Goal: Task Accomplishment & Management: Complete application form

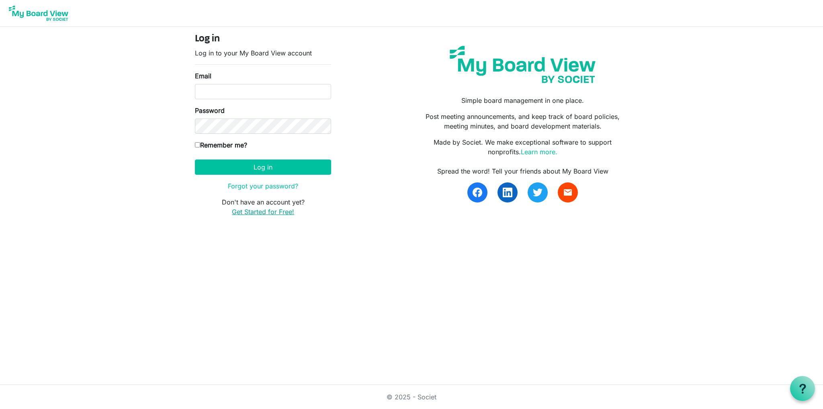
click at [288, 208] on link "Get Started for Free!" at bounding box center [263, 212] width 62 height 8
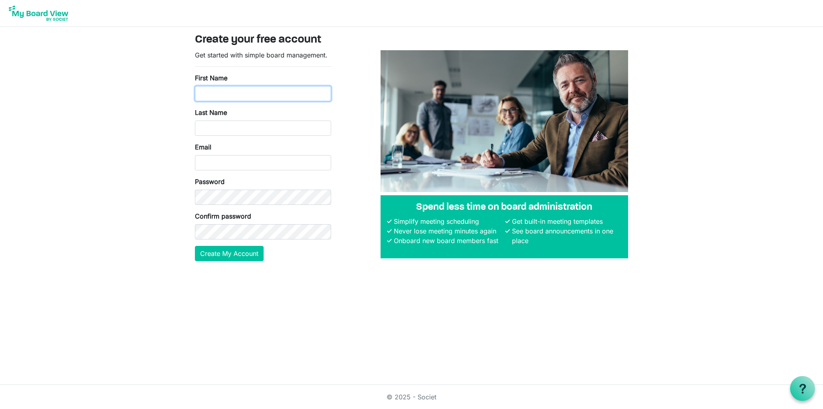
click at [255, 90] on input "First Name" at bounding box center [263, 93] width 136 height 15
type input "Victor"
type input "Figueroa"
type input "president@singingout.com"
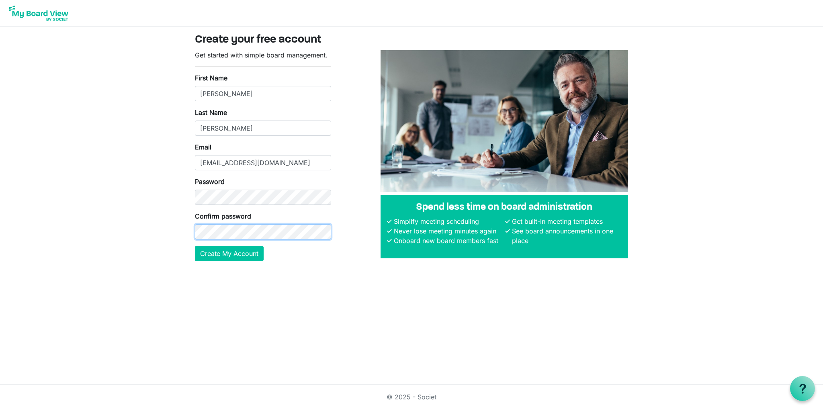
click at [195, 246] on button "Create My Account" at bounding box center [229, 253] width 69 height 15
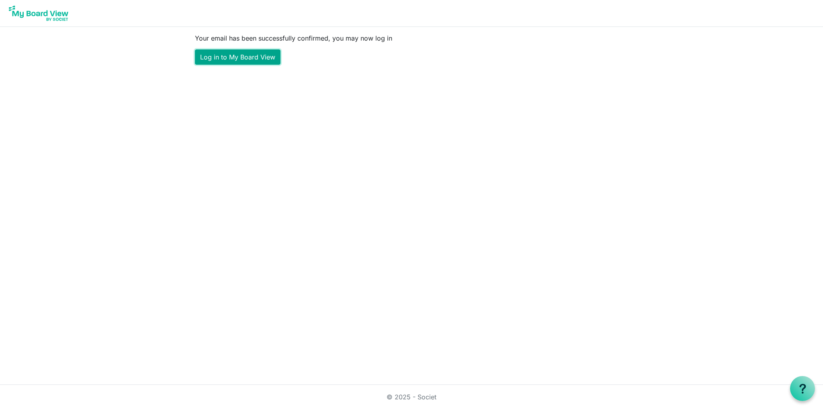
click at [234, 61] on link "Log in to My Board View" at bounding box center [238, 56] width 86 height 15
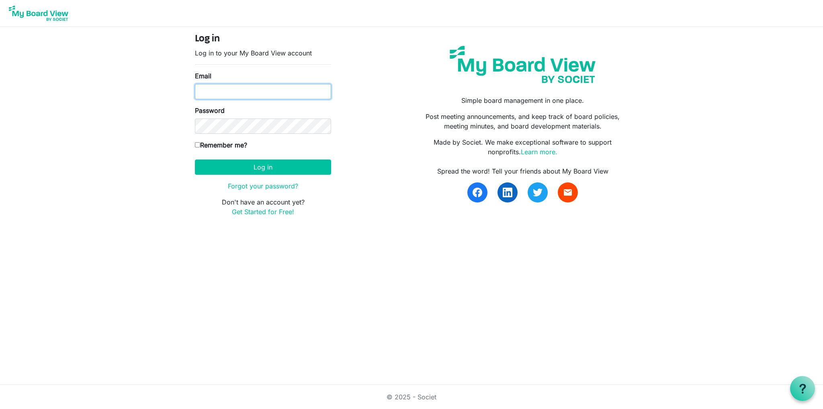
click at [242, 91] on input "Email" at bounding box center [263, 91] width 136 height 15
type input "[EMAIL_ADDRESS][DOMAIN_NAME]"
click at [195, 160] on button "Log in" at bounding box center [263, 167] width 136 height 15
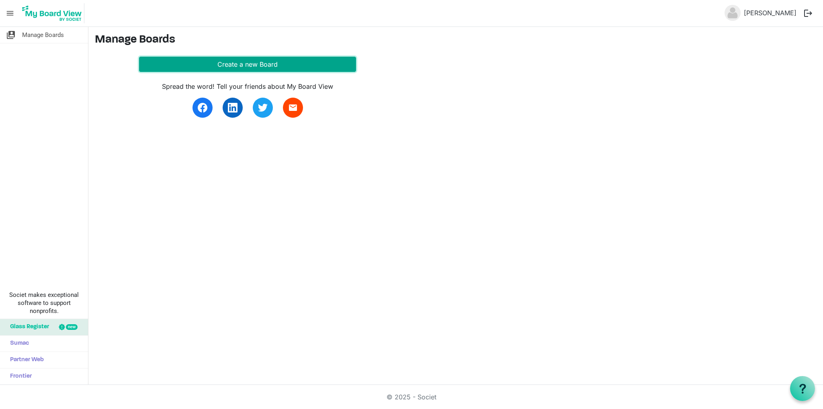
click at [275, 63] on button "Create a new Board" at bounding box center [247, 64] width 217 height 15
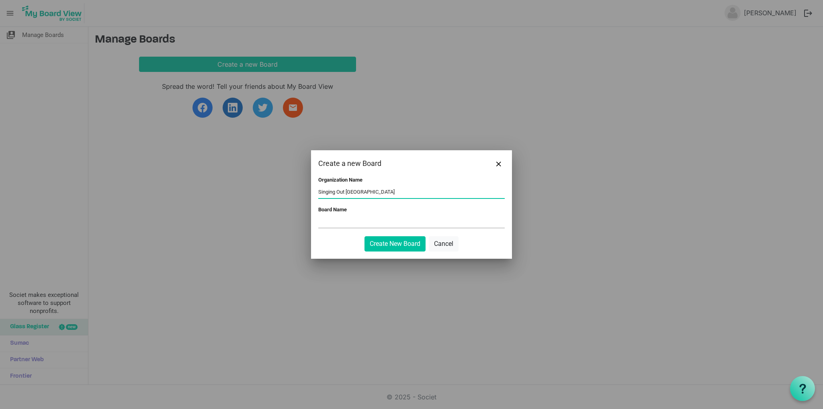
type input "Singing Out Toronto"
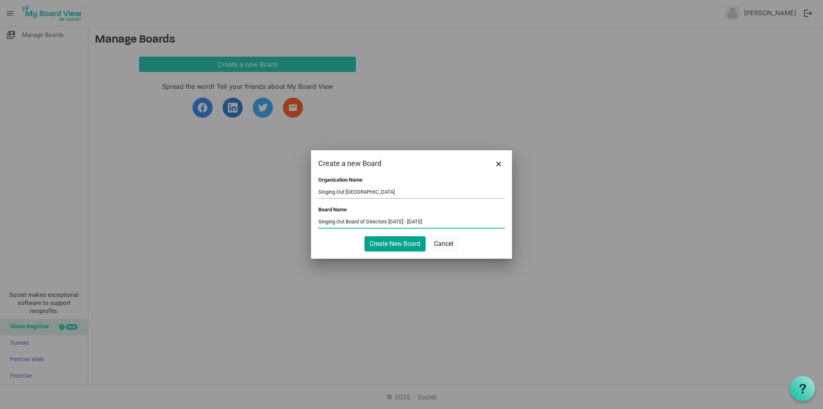
type input "Singing Out Board of Directors 2025 - 2026"
click at [392, 246] on button "Create New Board" at bounding box center [395, 243] width 61 height 15
click at [417, 243] on button "Create New Board" at bounding box center [395, 243] width 61 height 15
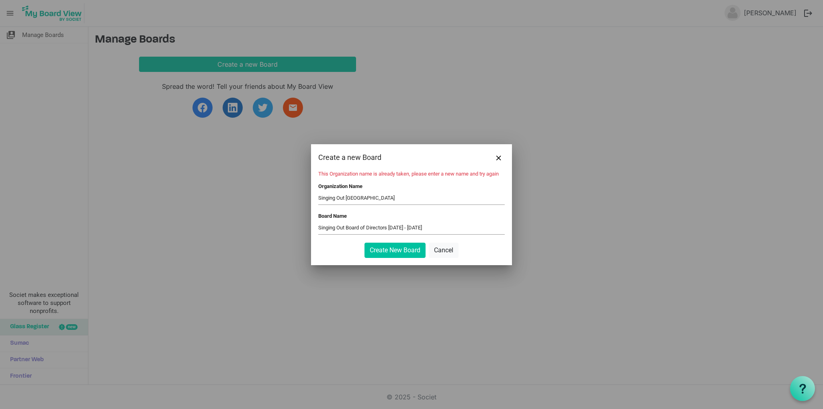
click at [355, 198] on input "Singing Out Toronto" at bounding box center [411, 199] width 187 height 12
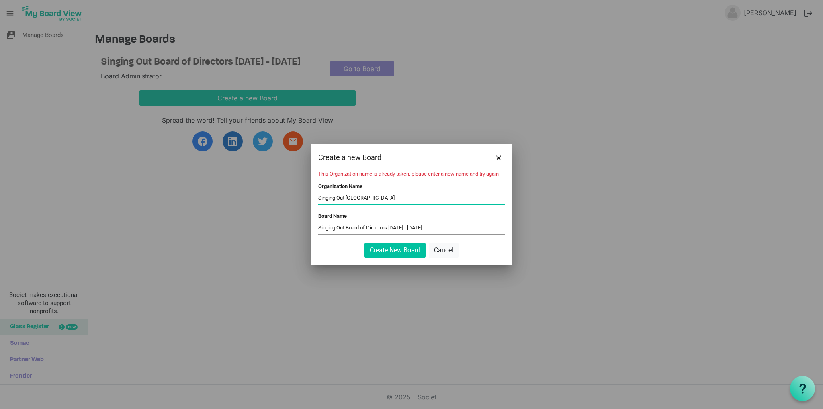
click at [355, 198] on input "Singing Out Toronto" at bounding box center [411, 199] width 187 height 12
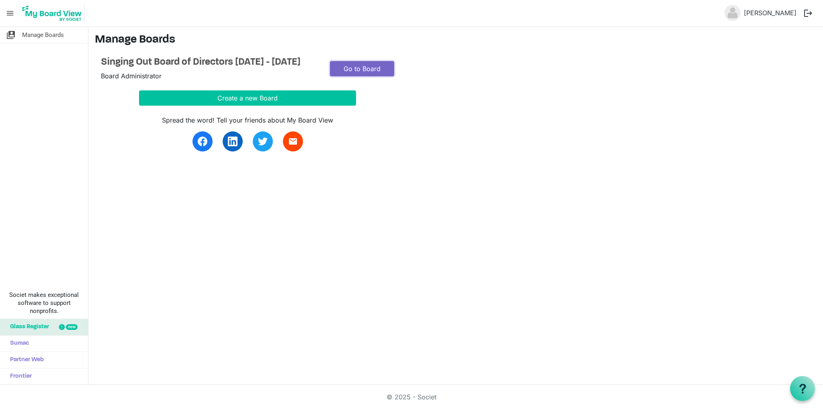
click at [339, 73] on link "Go to Board" at bounding box center [362, 68] width 64 height 15
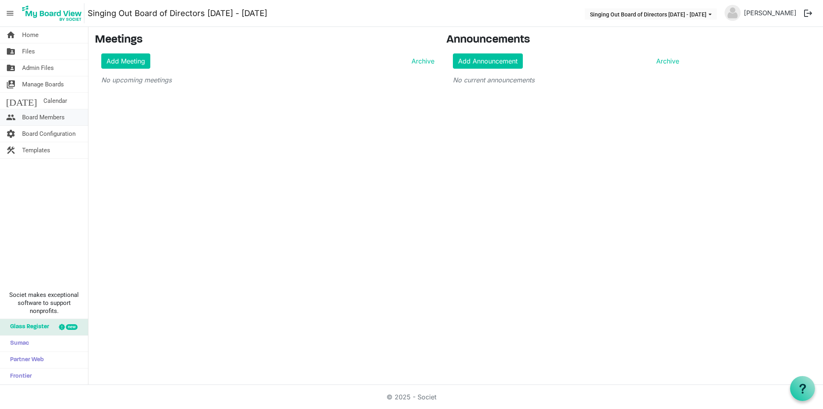
click at [51, 115] on span "Board Members" at bounding box center [43, 117] width 43 height 16
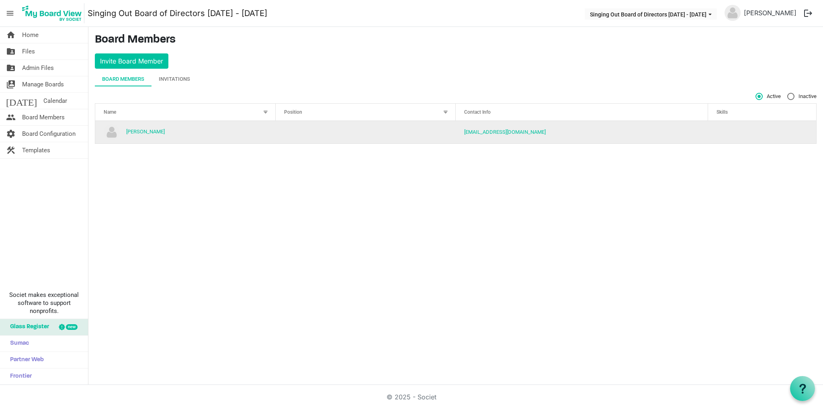
click at [343, 137] on td "column header Position" at bounding box center [366, 132] width 181 height 23
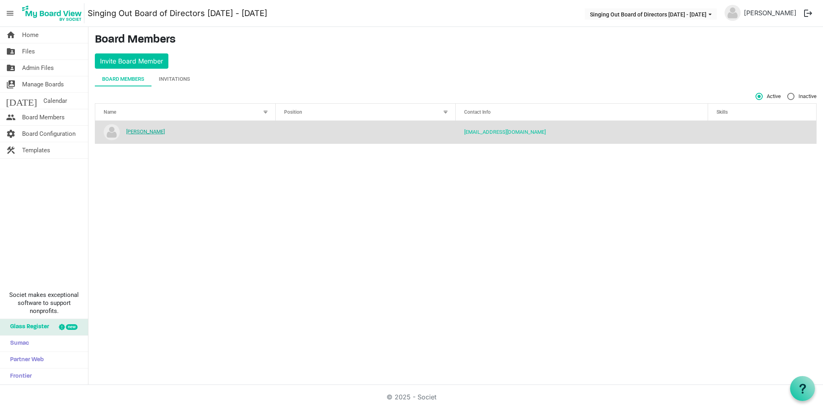
click at [141, 133] on link "[PERSON_NAME]" at bounding box center [145, 132] width 39 height 6
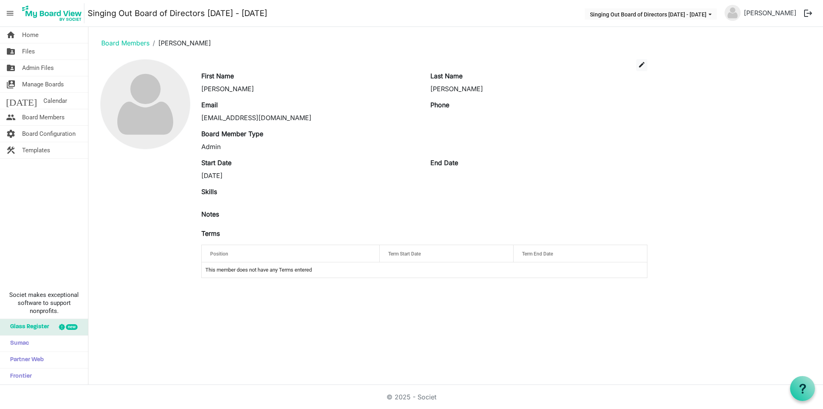
click at [277, 272] on td "This member does not have any Terms entered" at bounding box center [425, 270] width 446 height 15
click at [316, 255] on div "Position" at bounding box center [290, 254] width 167 height 12
click at [278, 275] on td "This member does not have any Terms entered" at bounding box center [425, 270] width 446 height 15
click at [645, 60] on button "edit" at bounding box center [641, 65] width 11 height 12
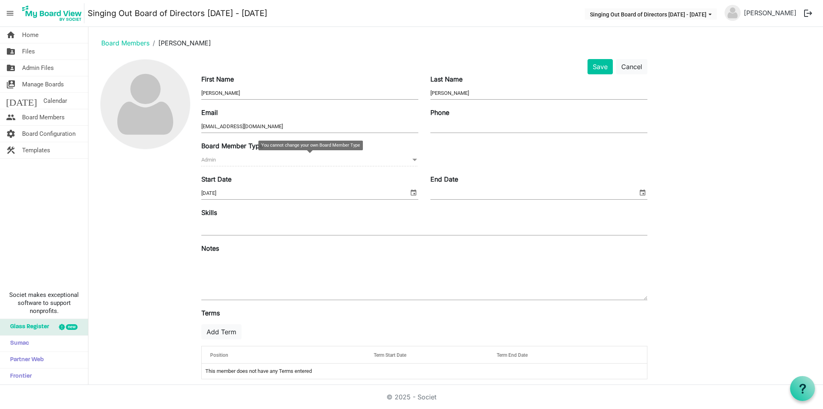
click at [267, 164] on span "Admin Admin" at bounding box center [309, 160] width 217 height 12
click at [415, 159] on span at bounding box center [414, 160] width 7 height 9
click at [496, 192] on input "End Date" at bounding box center [534, 193] width 207 height 12
click at [417, 195] on span "select" at bounding box center [414, 192] width 10 height 10
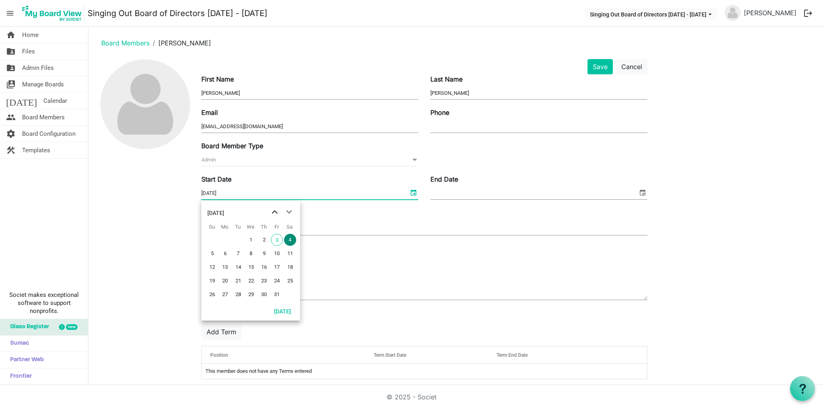
click at [272, 215] on span "previous month" at bounding box center [275, 212] width 14 height 14
click at [278, 240] on span "1" at bounding box center [277, 240] width 12 height 12
type input "8/1/2025"
click at [464, 192] on input "End Date" at bounding box center [534, 193] width 207 height 12
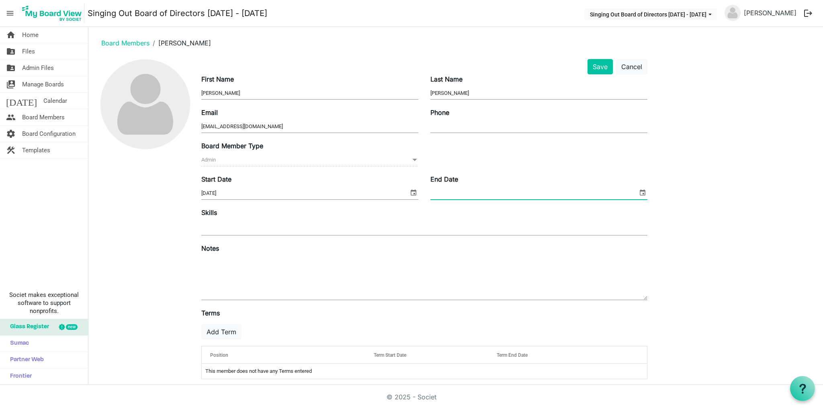
click at [638, 190] on span "select" at bounding box center [643, 192] width 10 height 10
click at [515, 214] on span "next month" at bounding box center [518, 212] width 14 height 14
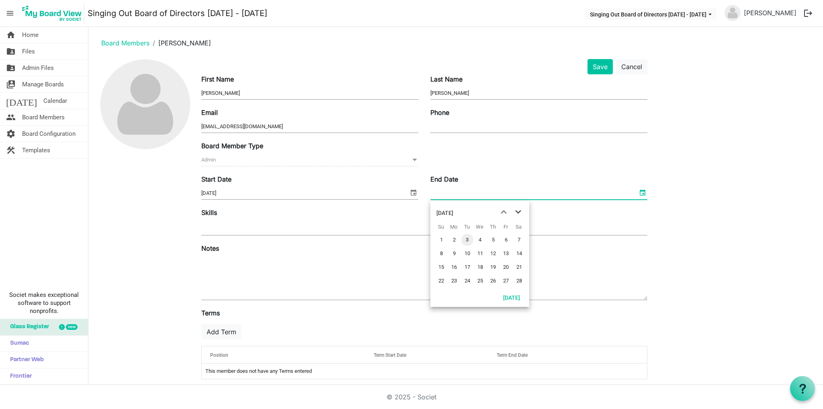
click at [515, 214] on span "next month" at bounding box center [518, 212] width 14 height 14
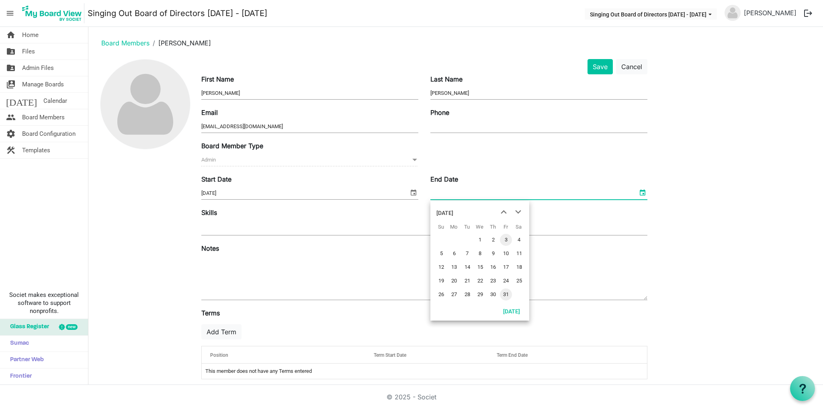
click at [503, 293] on span "31" at bounding box center [506, 295] width 12 height 12
type input "7/31/2026"
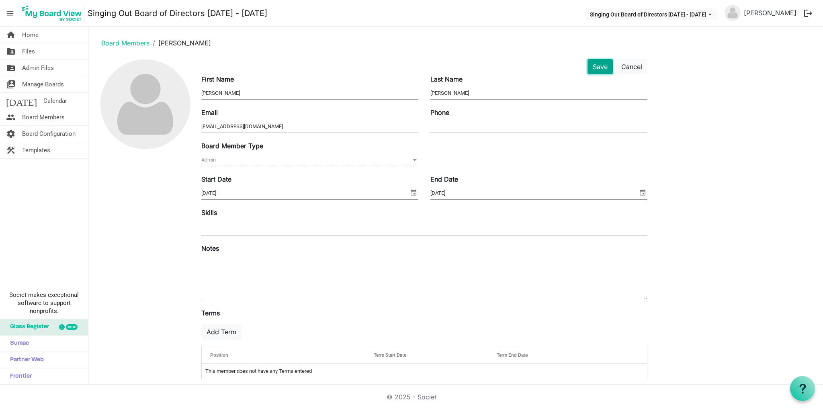
click at [600, 66] on button "Save" at bounding box center [600, 66] width 25 height 15
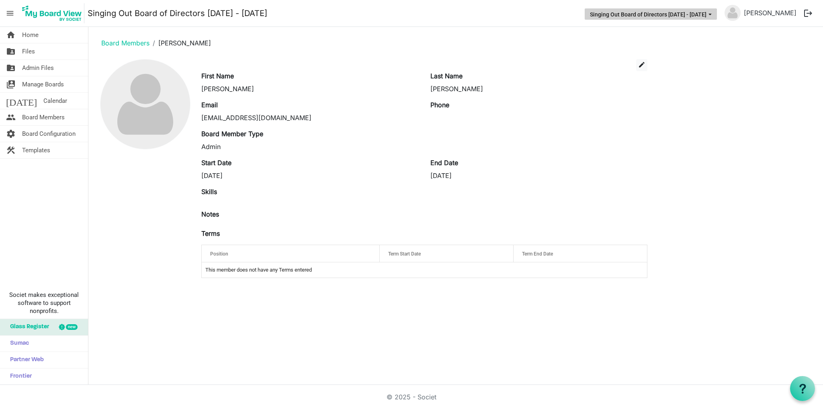
click at [693, 17] on button "Singing Out Board of Directors [DATE] - [DATE]" at bounding box center [651, 13] width 132 height 11
click at [751, 14] on link "[PERSON_NAME]" at bounding box center [770, 13] width 59 height 16
click at [62, 133] on span "Board Configuration" at bounding box center [48, 134] width 53 height 16
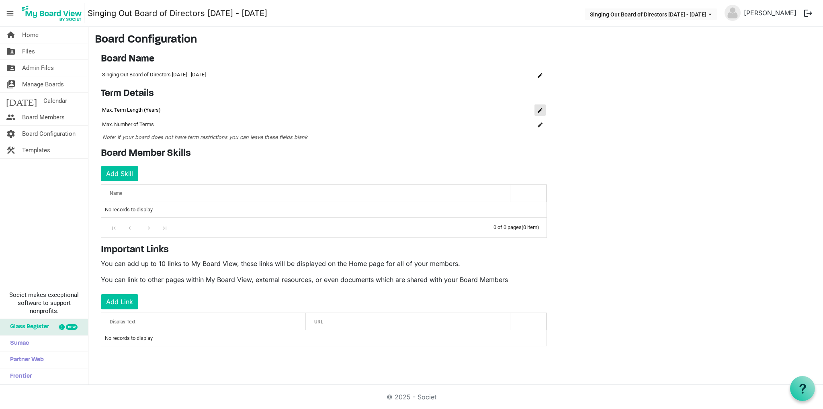
click at [539, 108] on span "is Command column column header" at bounding box center [540, 110] width 5 height 5
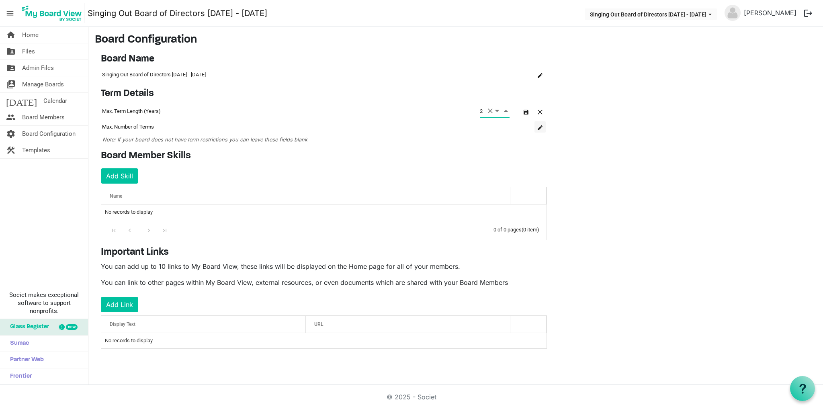
type input "2"
click at [543, 127] on button "is Command column column header" at bounding box center [540, 126] width 11 height 11
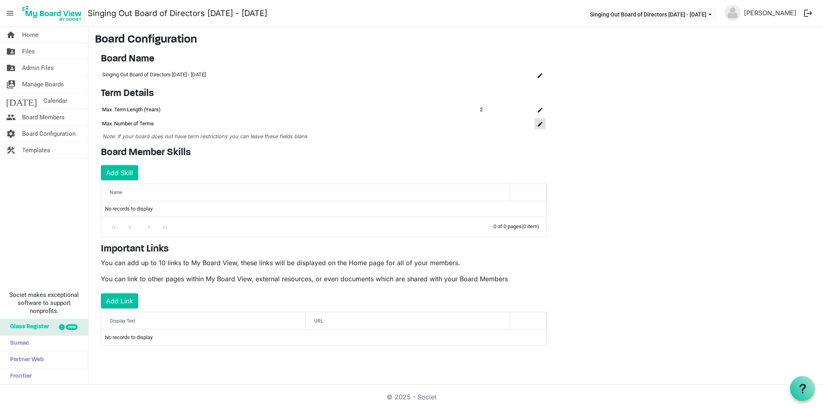
click at [536, 125] on button "is Command column column header" at bounding box center [540, 123] width 11 height 11
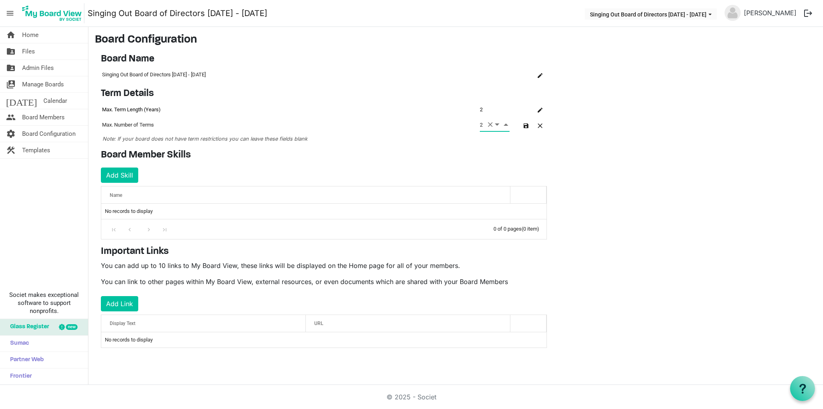
type input "2"
click at [556, 137] on main "Board Configuration Board Name OK OK Cancel Name board-name-grid_header_table S…" at bounding box center [455, 197] width 735 height 341
click at [631, 135] on main "Board Configuration Board Name OK OK Cancel Name board-name-grid_header_table S…" at bounding box center [455, 197] width 735 height 341
click at [47, 119] on span "Board Members" at bounding box center [43, 117] width 43 height 16
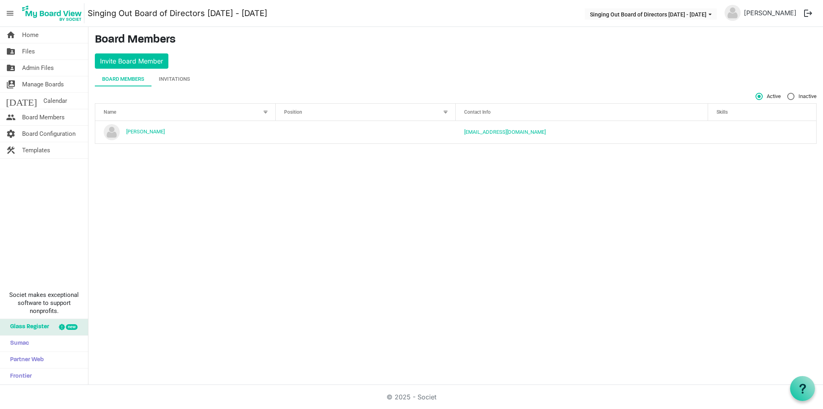
click at [708, 116] on th "Skills" at bounding box center [762, 112] width 108 height 17
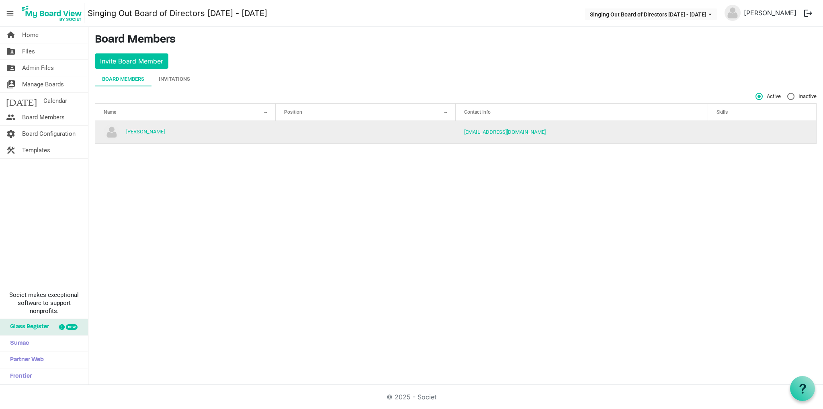
click at [677, 128] on td "[EMAIL_ADDRESS][DOMAIN_NAME]" at bounding box center [582, 132] width 253 height 23
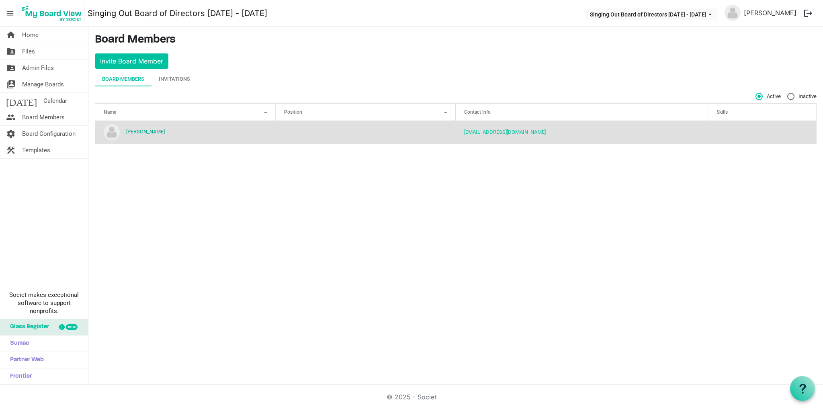
click at [148, 131] on link "[PERSON_NAME]" at bounding box center [145, 132] width 39 height 6
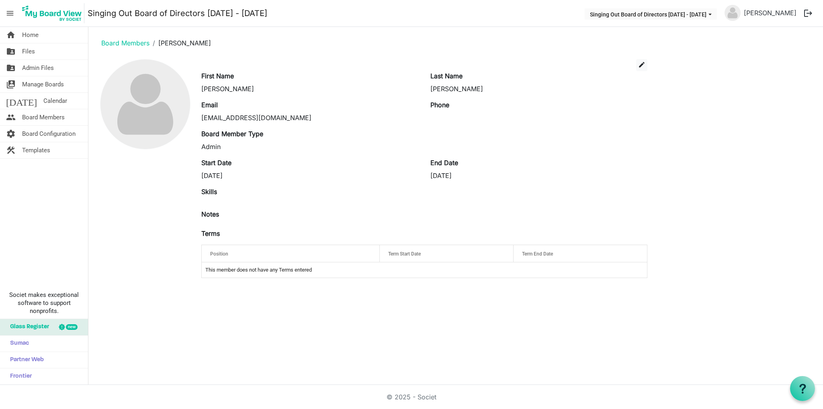
click at [277, 275] on td "This member does not have any Terms entered" at bounding box center [425, 270] width 446 height 15
click at [638, 70] on button "edit" at bounding box center [641, 65] width 11 height 12
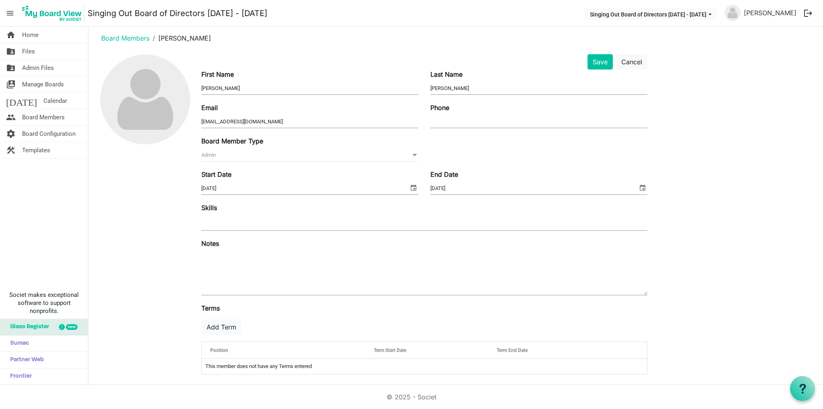
scroll to position [6, 0]
click at [222, 322] on button "Add Term" at bounding box center [221, 325] width 40 height 15
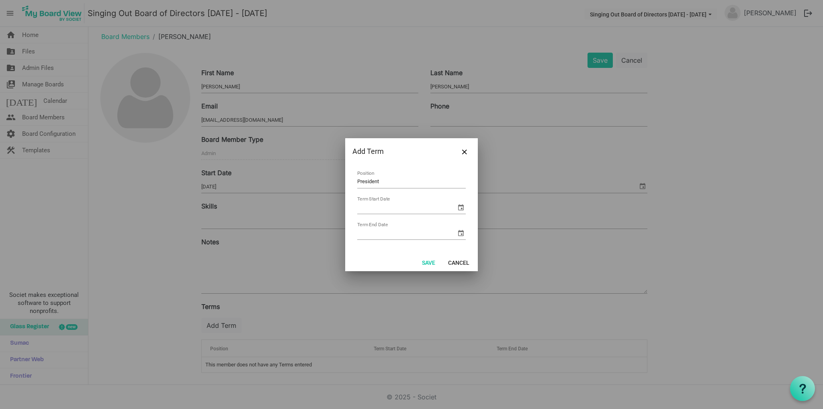
type input "President"
click at [461, 211] on span "select" at bounding box center [461, 208] width 10 height 10
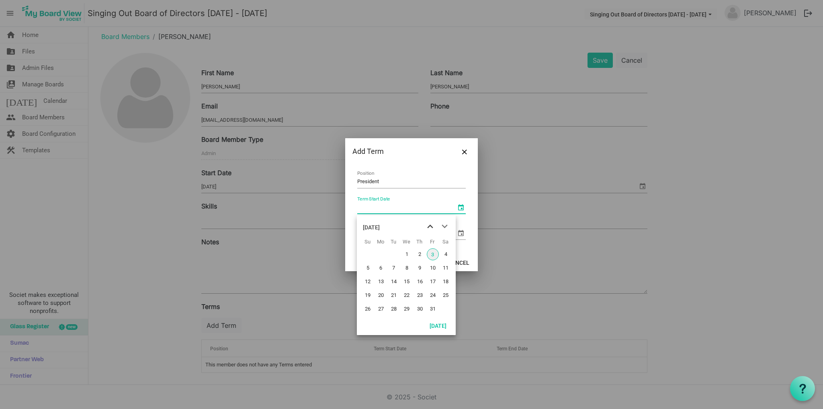
click at [426, 229] on span "previous month" at bounding box center [430, 227] width 14 height 14
click at [448, 229] on span "next month" at bounding box center [445, 227] width 14 height 14
click at [431, 255] on span "1" at bounding box center [433, 254] width 12 height 12
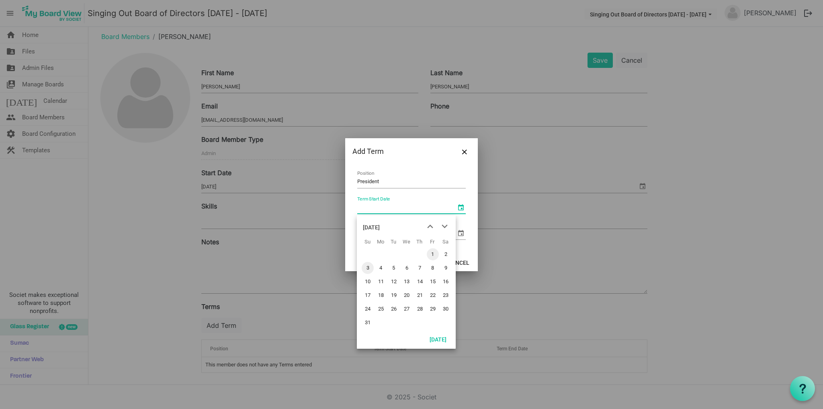
type input "8/1/2025"
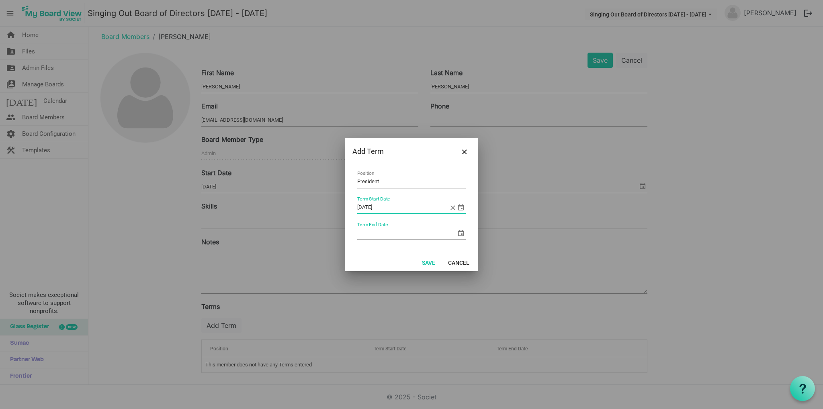
click at [461, 234] on span "select" at bounding box center [461, 233] width 10 height 10
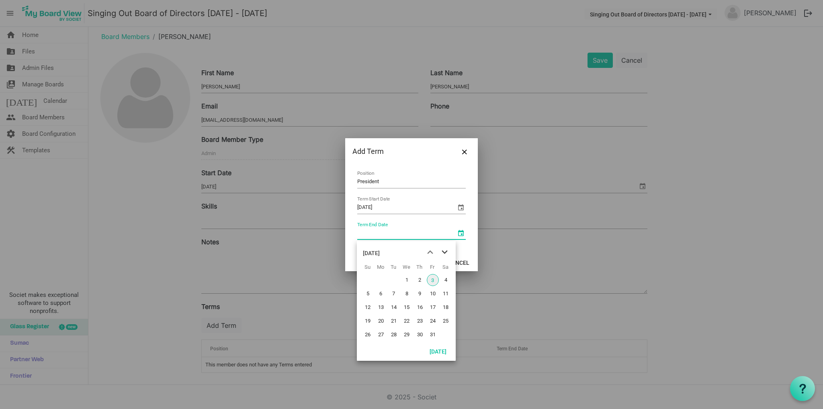
click at [445, 248] on span "next month" at bounding box center [445, 252] width 14 height 14
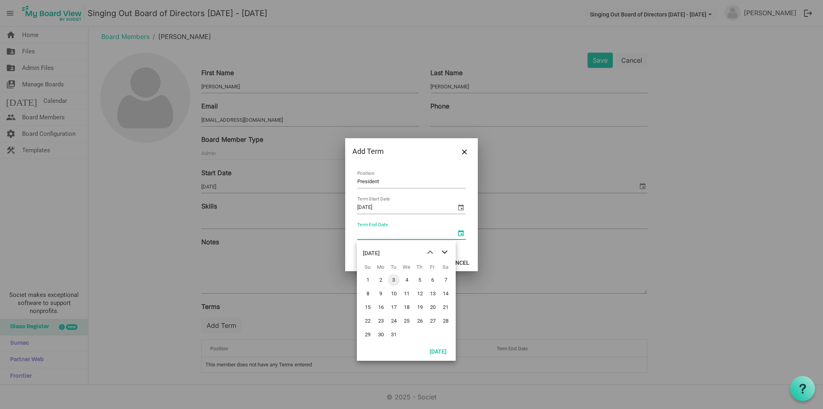
click at [445, 248] on span "next month" at bounding box center [445, 252] width 14 height 14
click at [432, 333] on span "31" at bounding box center [433, 335] width 12 height 12
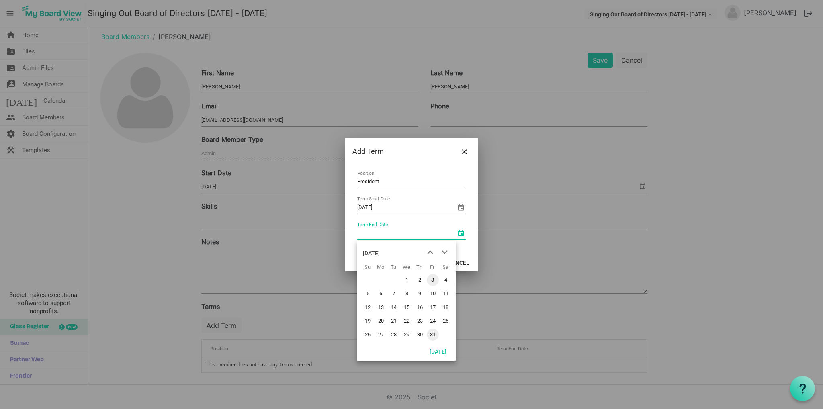
type input "7/31/2026"
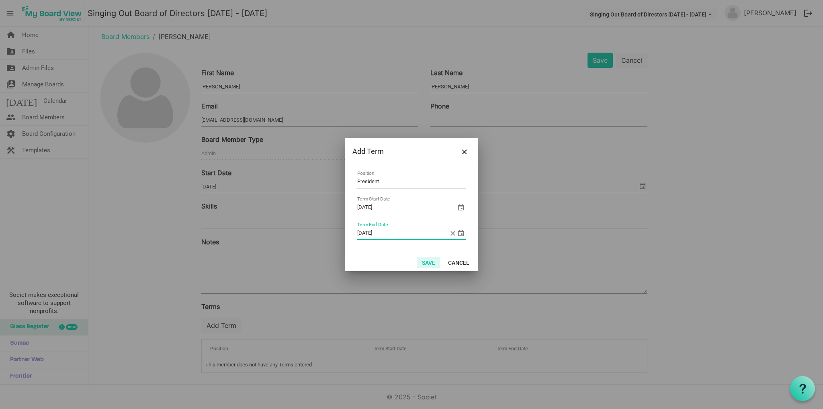
click at [430, 264] on button "Save" at bounding box center [429, 262] width 24 height 11
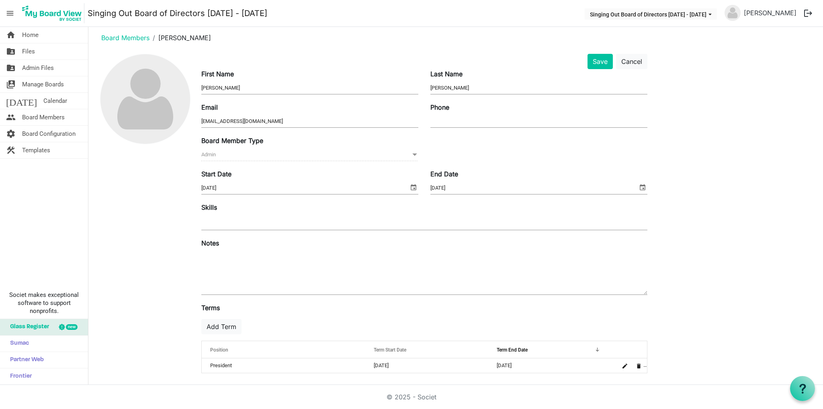
scroll to position [0, 0]
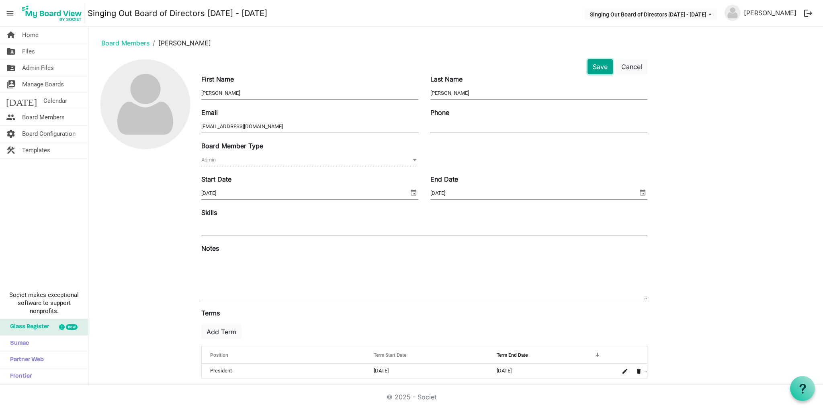
click at [595, 66] on button "Save" at bounding box center [600, 66] width 25 height 15
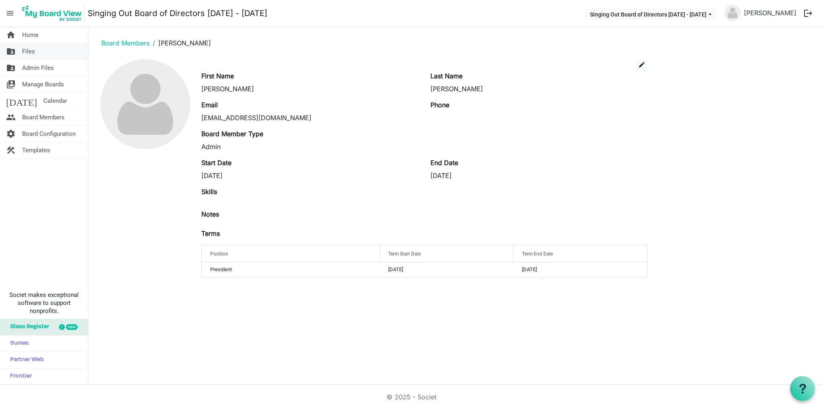
click at [35, 57] on link "folder_shared Files" at bounding box center [44, 51] width 88 height 16
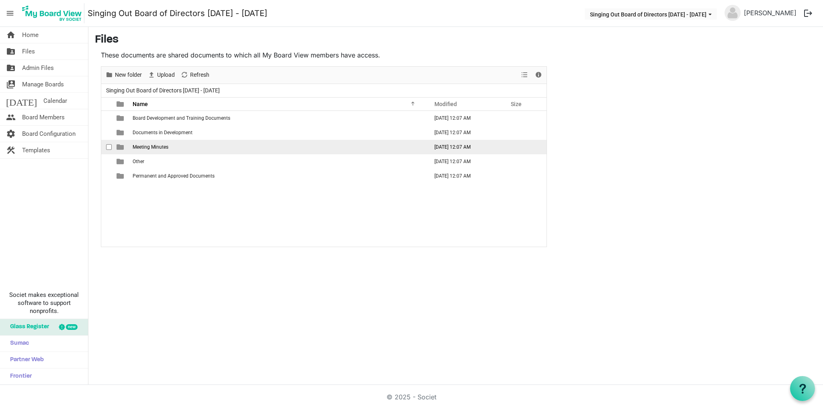
click at [170, 145] on td "Meeting Minutes" at bounding box center [278, 147] width 296 height 14
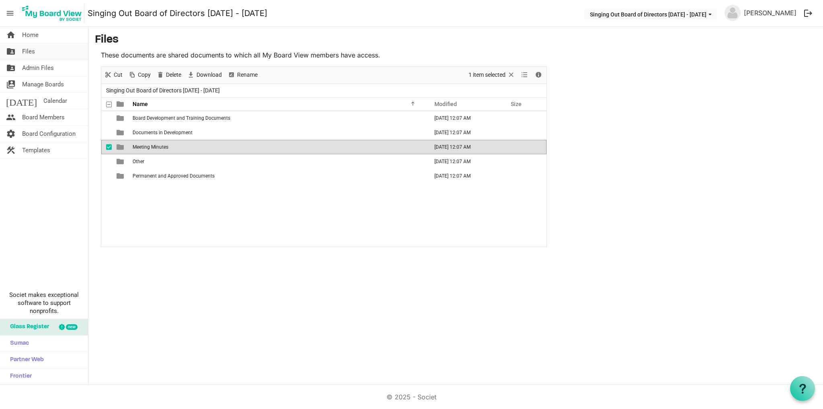
click at [45, 55] on link "folder_shared Files" at bounding box center [44, 51] width 88 height 16
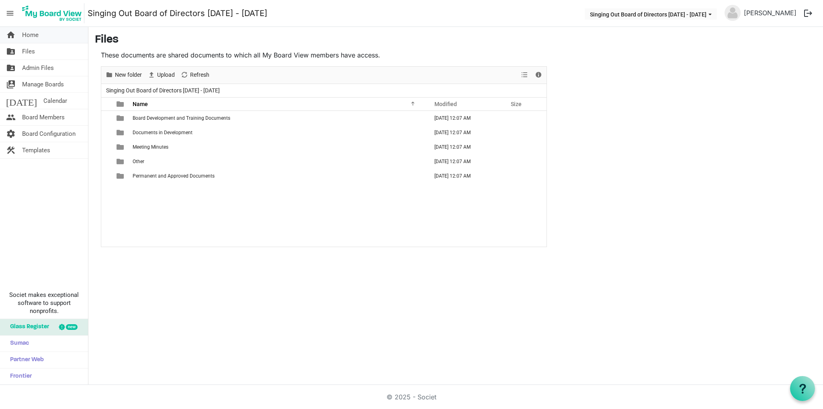
click at [47, 38] on link "home Home" at bounding box center [44, 35] width 88 height 16
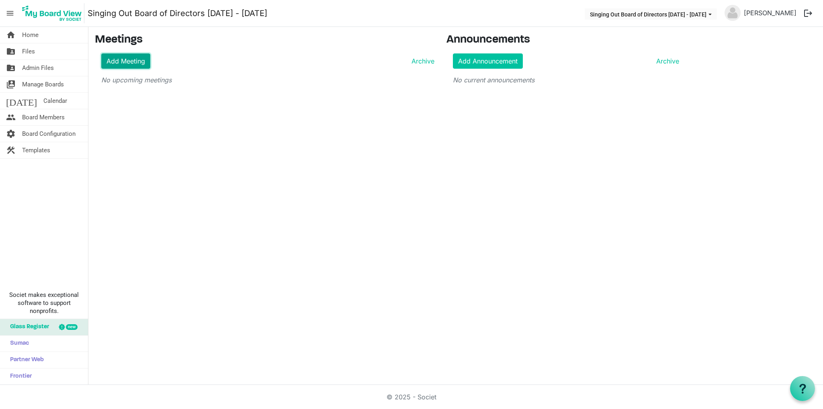
click at [139, 58] on link "Add Meeting" at bounding box center [125, 60] width 49 height 15
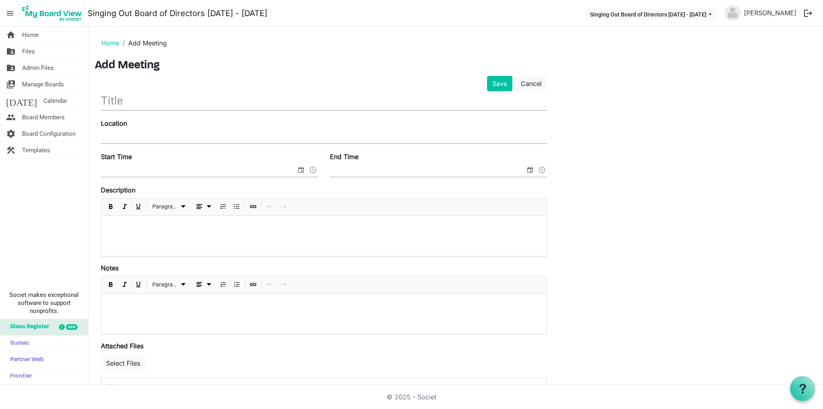
click at [185, 99] on input "text" at bounding box center [324, 100] width 446 height 19
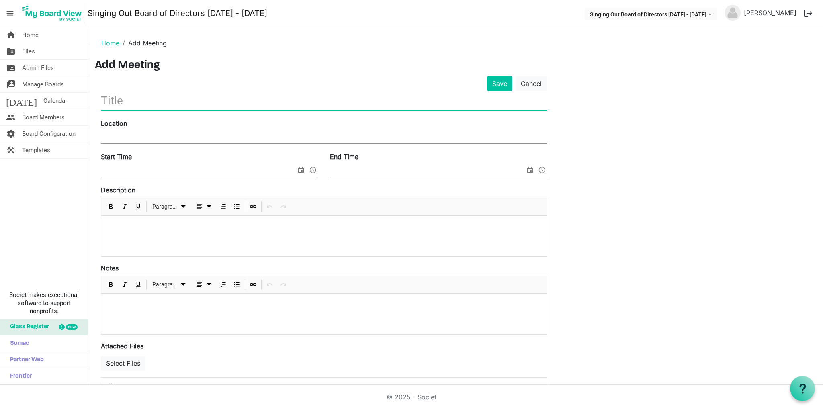
paste input "Third-Party Investigation"
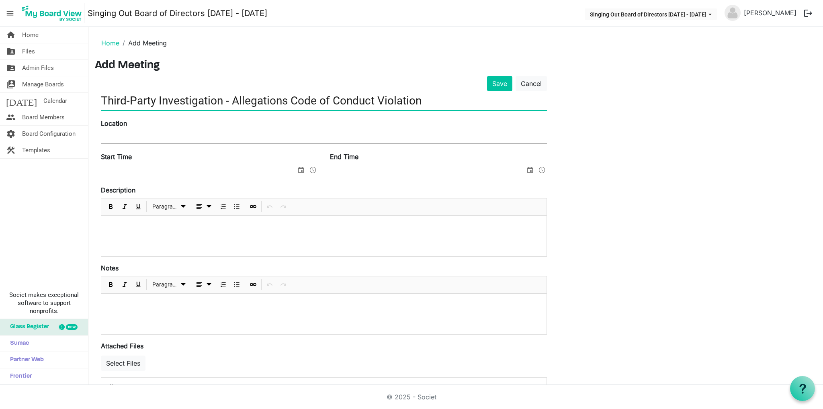
type input "Third-Party Investigation - Allegations Code of Conduct Violation"
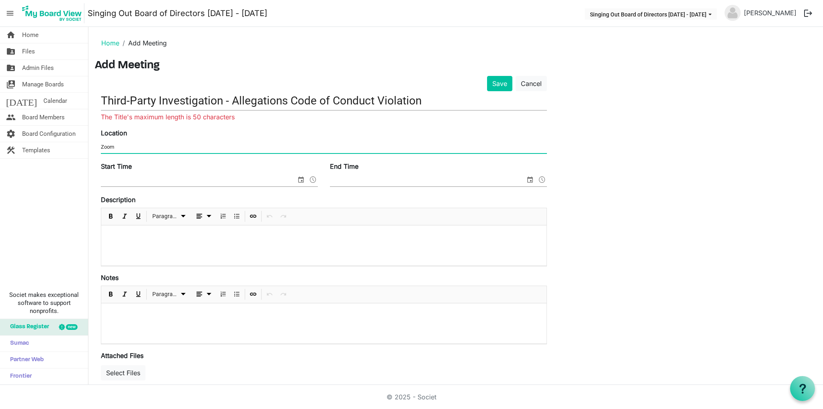
type input "Zoom"
click at [266, 99] on input "Third-Party Investigation - Allegations Code of Conduct Violation" at bounding box center [324, 100] width 446 height 19
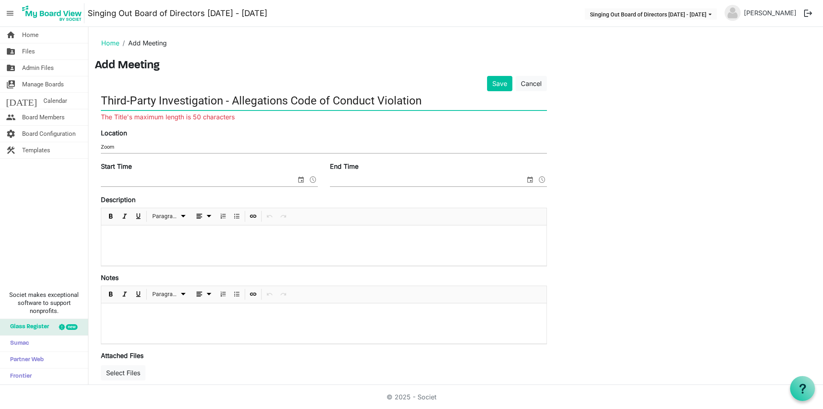
click at [266, 99] on input "Third-Party Investigation - Allegations Code of Conduct Violation" at bounding box center [324, 100] width 446 height 19
click at [219, 142] on input "Zoom" at bounding box center [324, 147] width 446 height 12
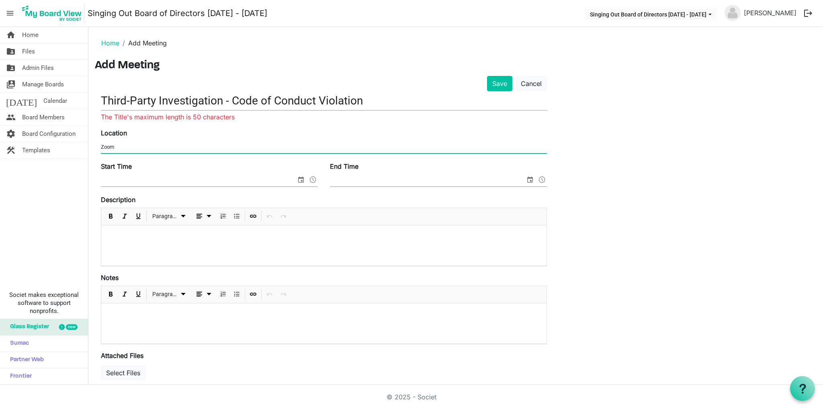
click at [226, 101] on input "Third-Party Investigation - Code of Conduct Violation" at bounding box center [324, 100] width 446 height 19
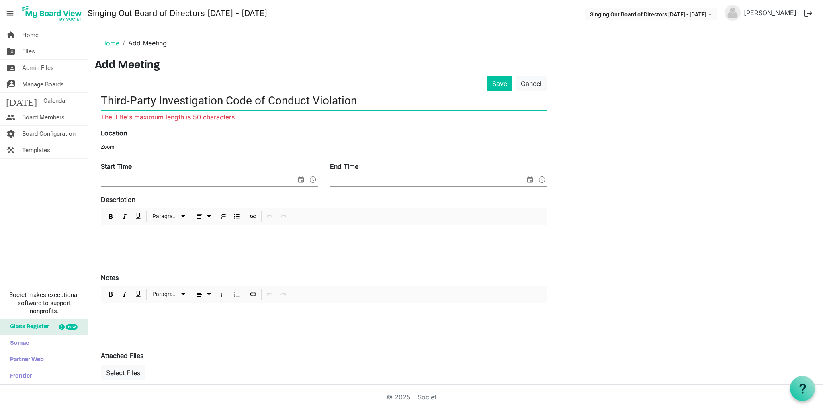
click at [265, 107] on input "Third-Party Investigation Code of Conduct Violation" at bounding box center [324, 100] width 446 height 19
click at [334, 100] on input "Third-Party Investigation Code of Conduct Violation" at bounding box center [324, 100] width 446 height 19
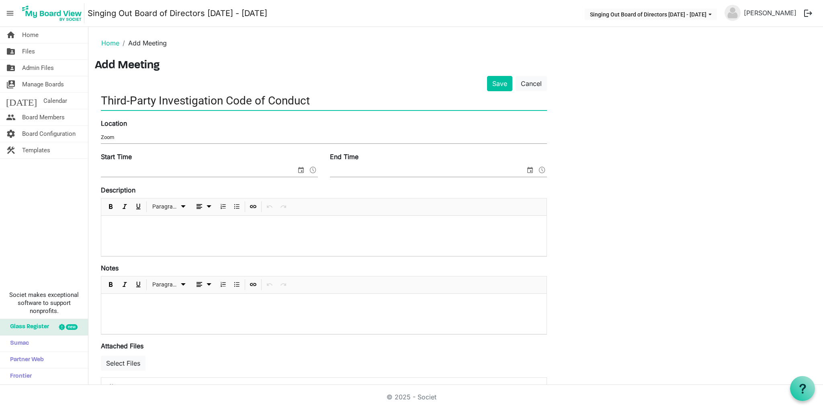
type input "Third-Party Investigation Code of Conduct"
click at [177, 243] on div at bounding box center [324, 236] width 446 height 40
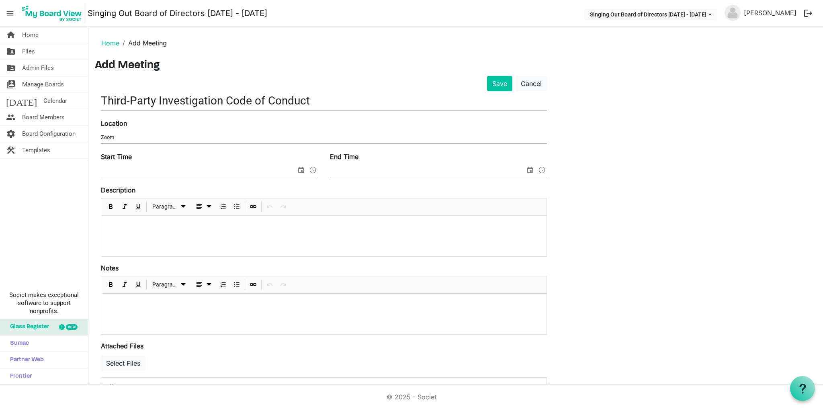
scroll to position [127, 0]
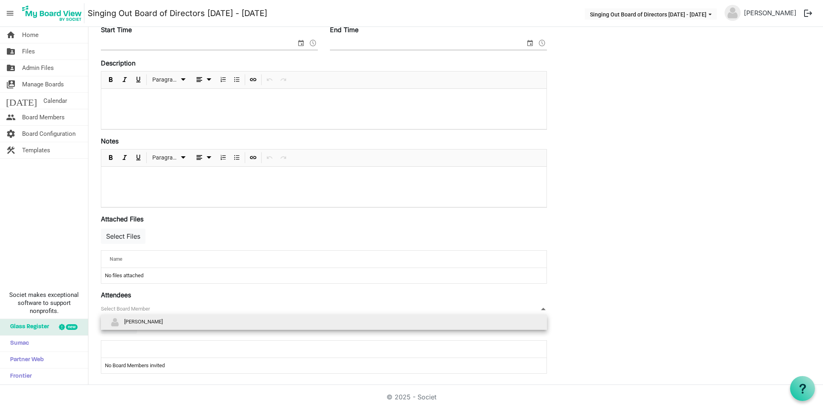
click at [153, 307] on span "null" at bounding box center [324, 309] width 446 height 12
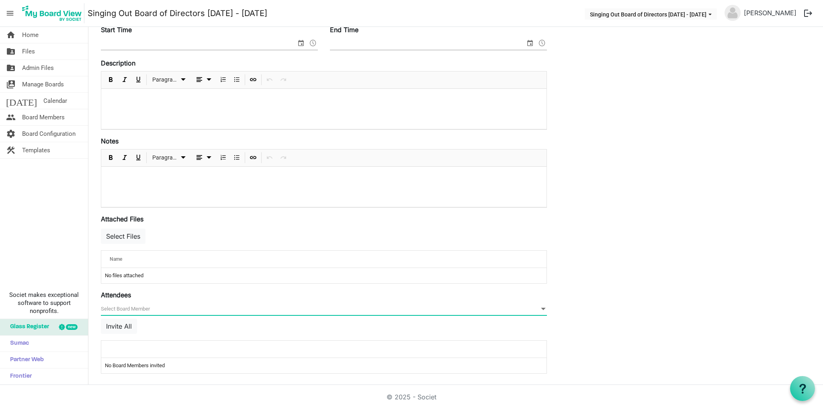
click at [148, 304] on span "null" at bounding box center [324, 309] width 446 height 12
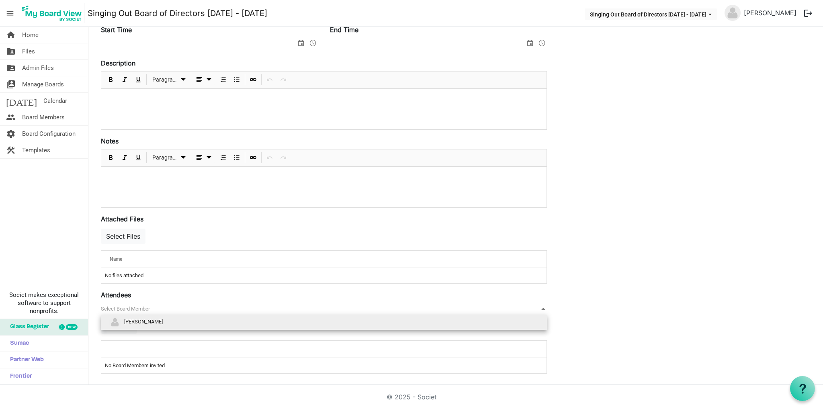
click at [141, 321] on span "[PERSON_NAME]" at bounding box center [143, 322] width 39 height 6
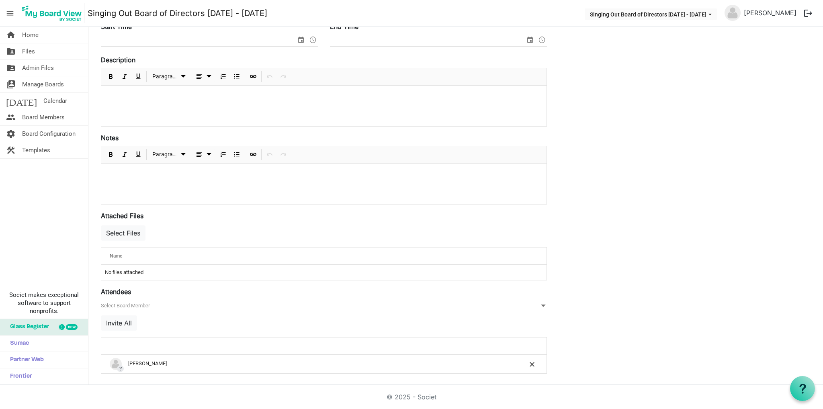
scroll to position [0, 0]
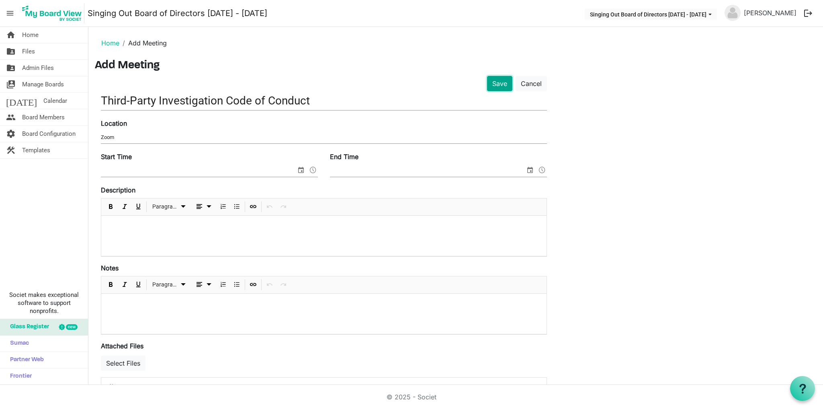
click at [492, 84] on button "Save" at bounding box center [499, 83] width 25 height 15
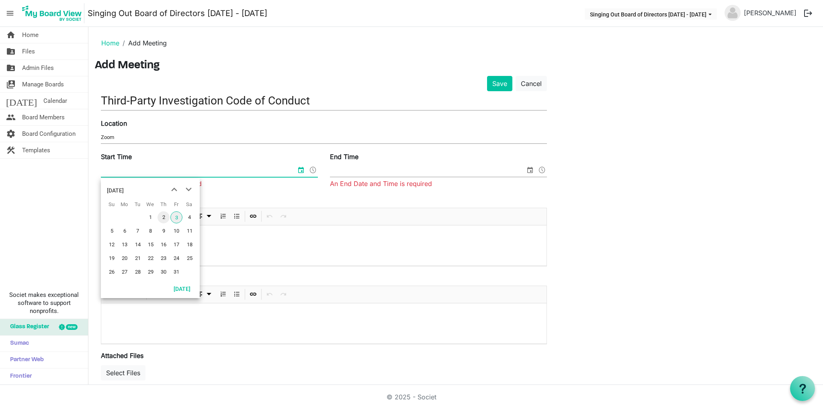
click at [165, 216] on span "2" at bounding box center [164, 217] width 12 height 12
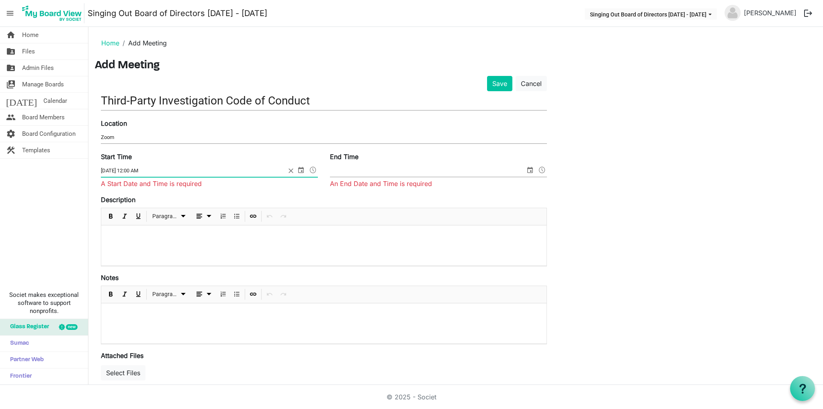
click at [227, 170] on input "10/2/2025 12:00 AM" at bounding box center [193, 171] width 185 height 12
click at [132, 170] on input "10/2/2025 12:00 AM" at bounding box center [193, 171] width 185 height 12
click at [311, 169] on span at bounding box center [313, 170] width 10 height 10
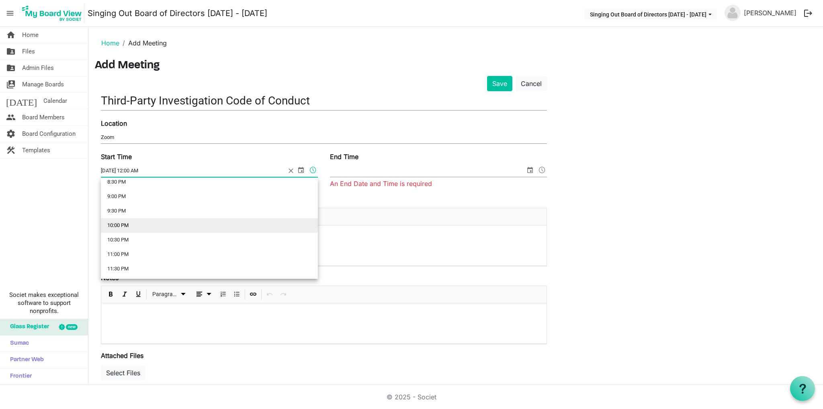
scroll to position [500, 0]
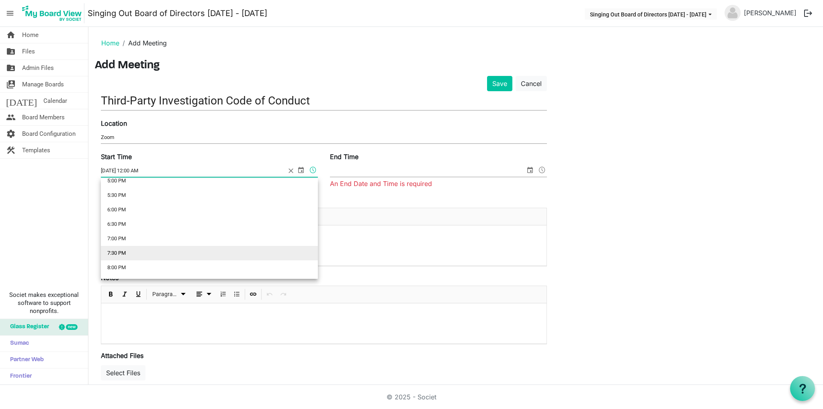
click at [127, 249] on li "7:30 PM" at bounding box center [209, 253] width 217 height 14
type input "10/2/2025 7:30 PM"
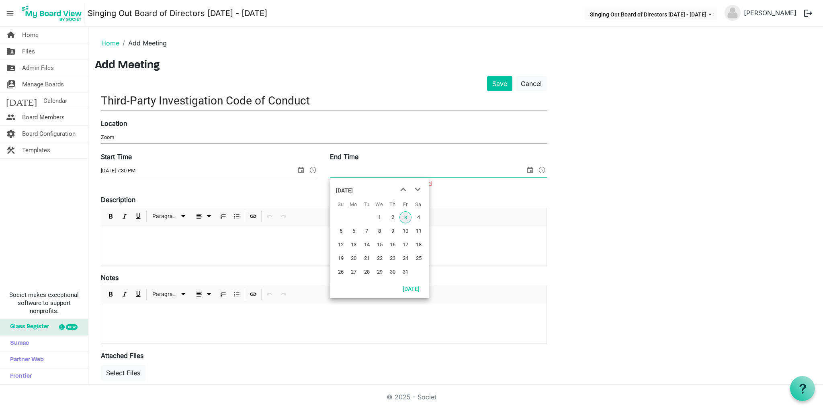
click at [532, 171] on span "select" at bounding box center [531, 170] width 10 height 10
click at [405, 220] on span "3" at bounding box center [406, 217] width 12 height 12
drag, startPoint x: 359, startPoint y: 171, endPoint x: 377, endPoint y: 171, distance: 17.3
click at [362, 171] on input "10/3/2025 12:00 AM" at bounding box center [422, 171] width 185 height 12
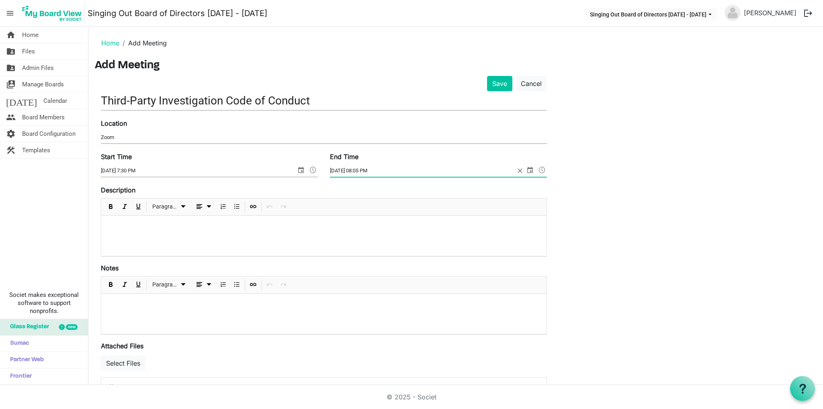
type input "10/3/2025 8:05 PM"
click at [257, 237] on div at bounding box center [324, 236] width 446 height 40
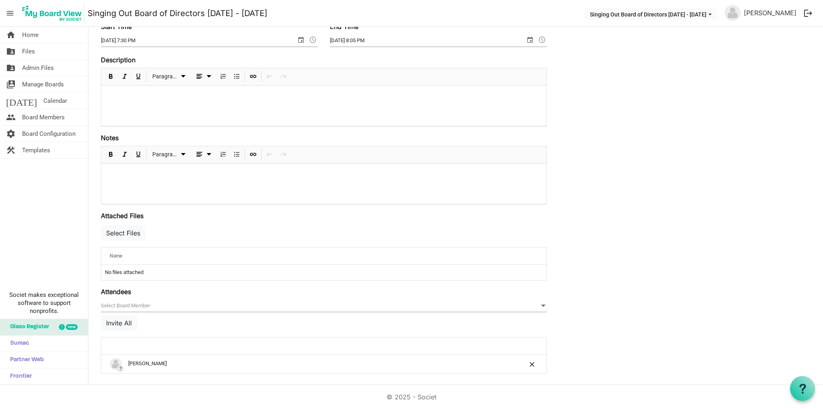
scroll to position [0, 0]
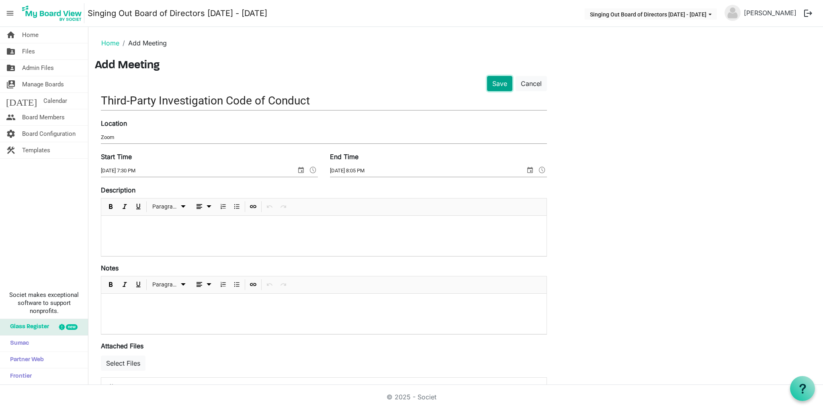
click at [492, 90] on button "Save" at bounding box center [499, 83] width 25 height 15
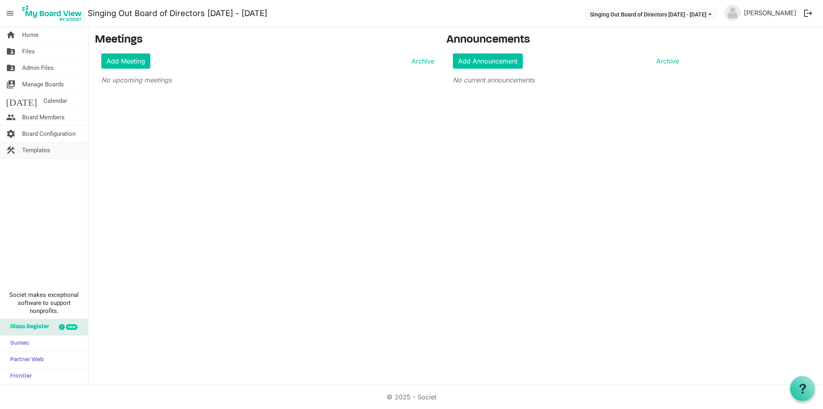
click at [56, 152] on link "construction Templates" at bounding box center [44, 150] width 88 height 16
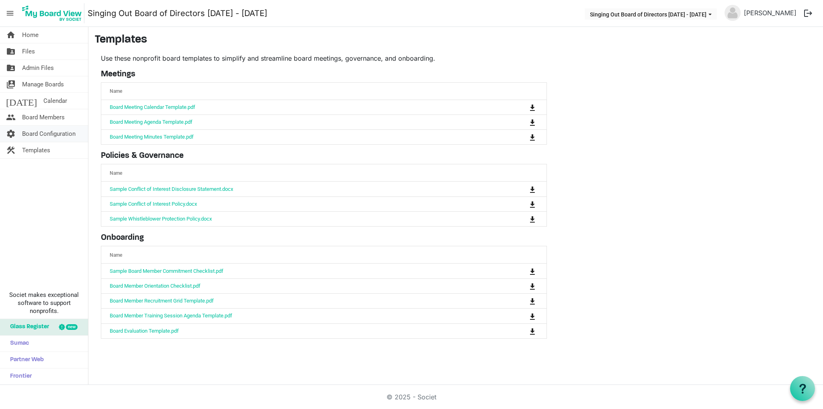
click at [53, 136] on span "Board Configuration" at bounding box center [48, 134] width 53 height 16
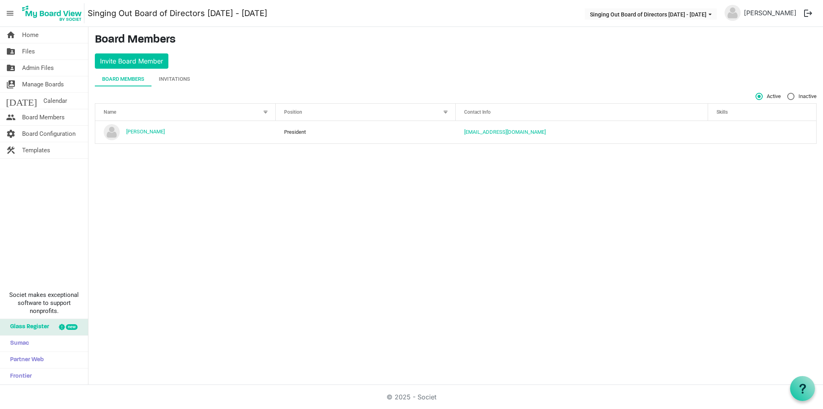
click at [53, 103] on link "[DATE] Calendar" at bounding box center [44, 101] width 88 height 16
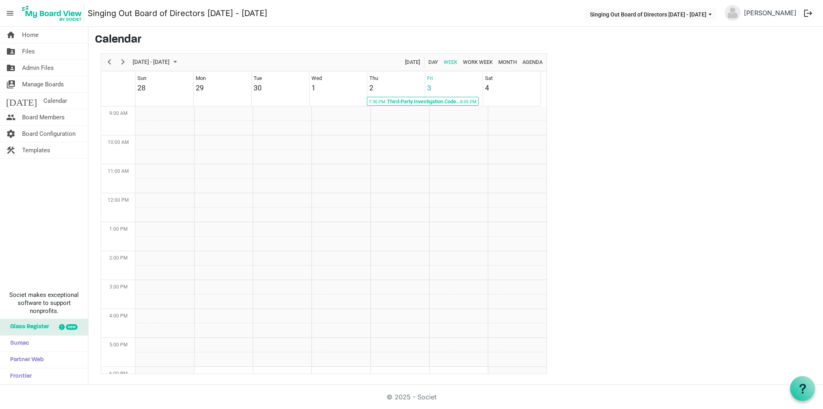
scroll to position [261, 0]
click at [53, 80] on span "Manage Boards" at bounding box center [43, 84] width 42 height 16
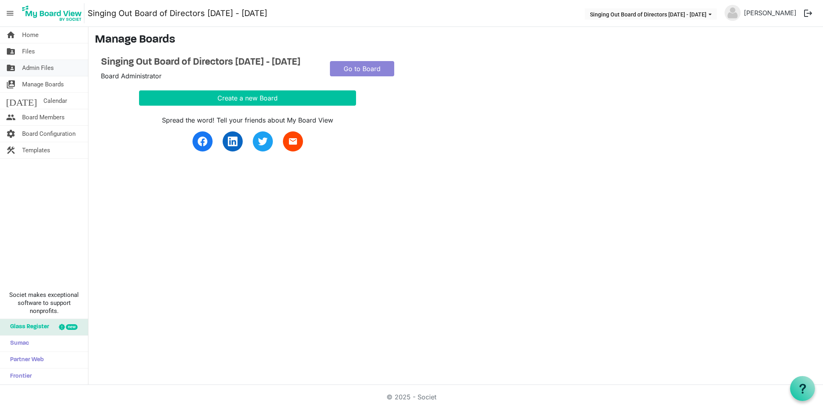
click at [56, 69] on link "folder_shared Admin Files" at bounding box center [44, 68] width 88 height 16
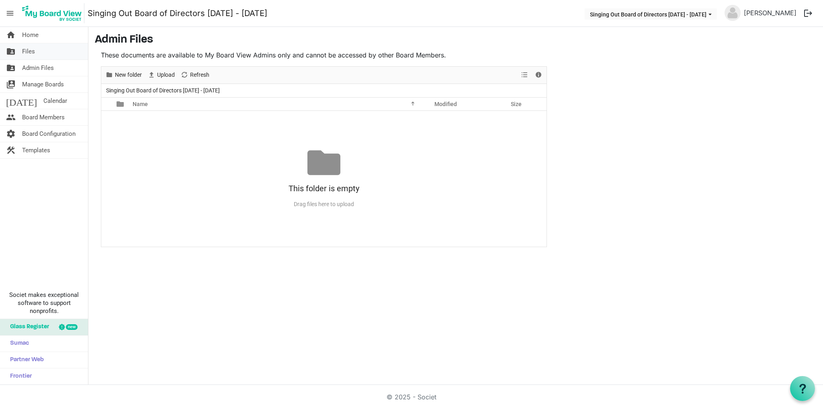
click at [48, 57] on link "folder_shared Files" at bounding box center [44, 51] width 88 height 16
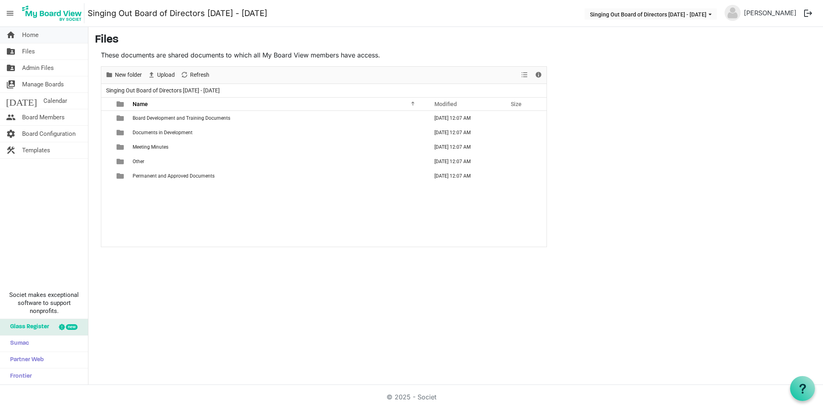
click at [48, 41] on link "home Home" at bounding box center [44, 35] width 88 height 16
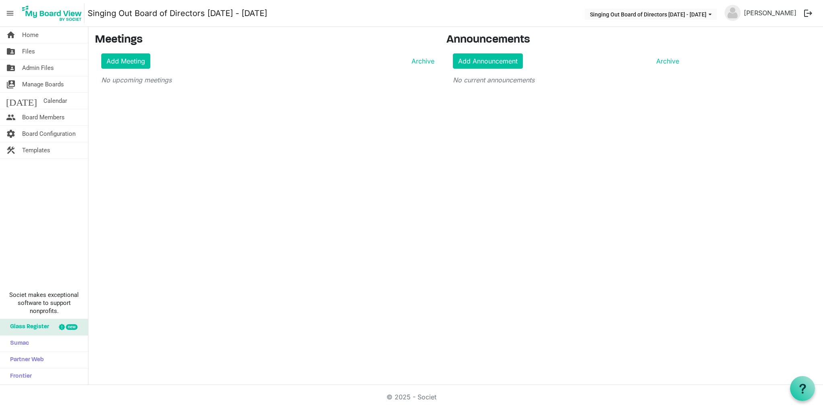
click at [10, 13] on span "menu" at bounding box center [9, 13] width 15 height 15
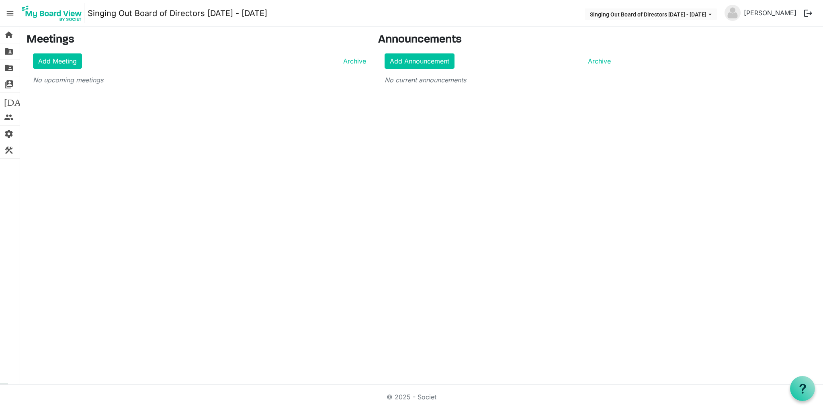
click at [10, 13] on span "menu" at bounding box center [9, 13] width 15 height 15
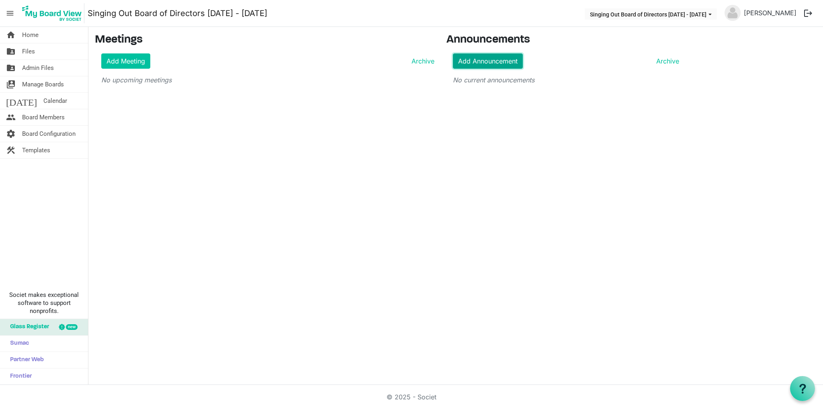
click at [501, 67] on link "Add Announcement" at bounding box center [488, 60] width 70 height 15
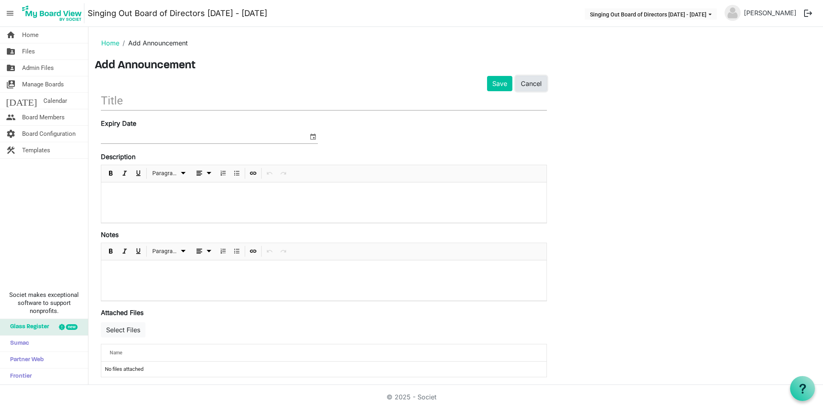
click at [528, 86] on link "Cancel" at bounding box center [531, 83] width 31 height 15
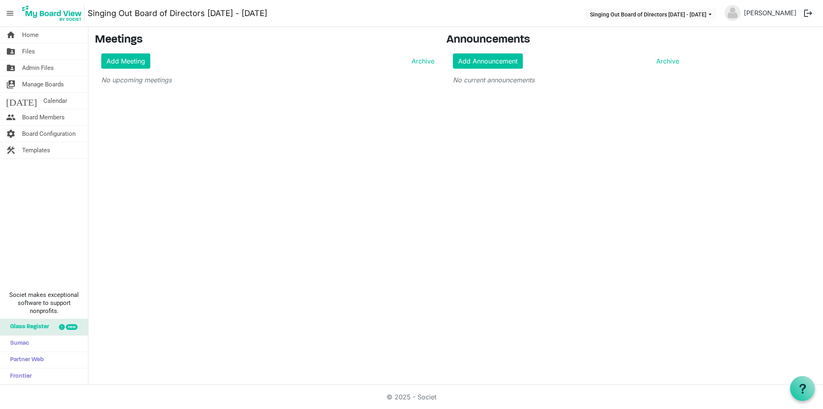
click at [792, 382] on div "home Home folder_shared Files folder_shared Admin Files switch_account Manage B…" at bounding box center [411, 206] width 823 height 358
click at [798, 386] on icon at bounding box center [803, 389] width 10 height 10
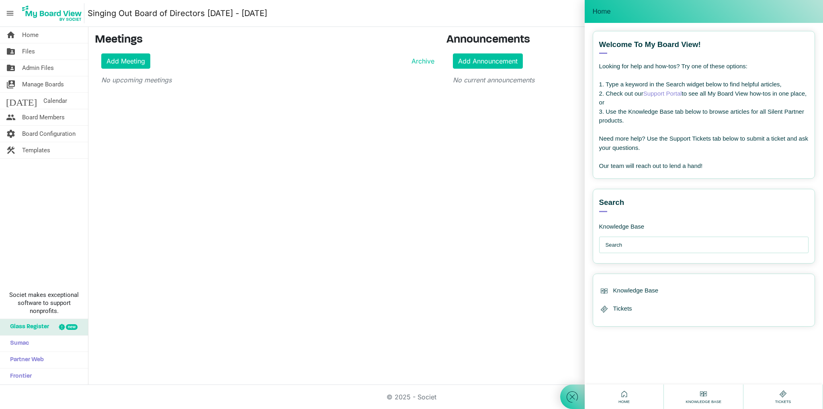
click at [616, 248] on input "text" at bounding box center [706, 245] width 201 height 16
click at [627, 240] on input "Vote" at bounding box center [706, 245] width 201 height 16
type input "Track vote"
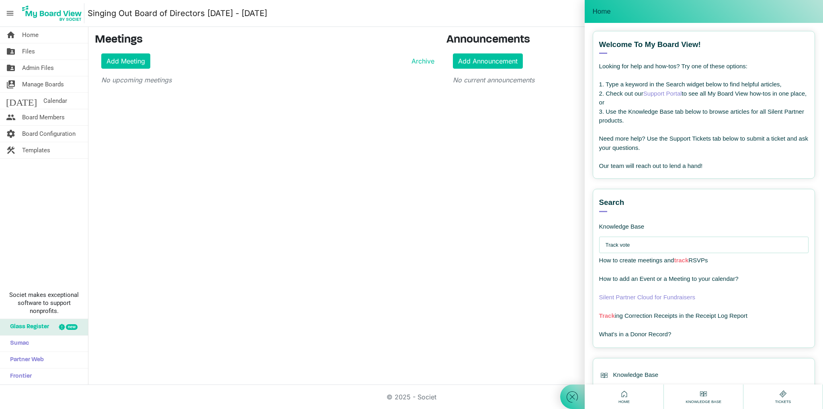
scroll to position [44, 0]
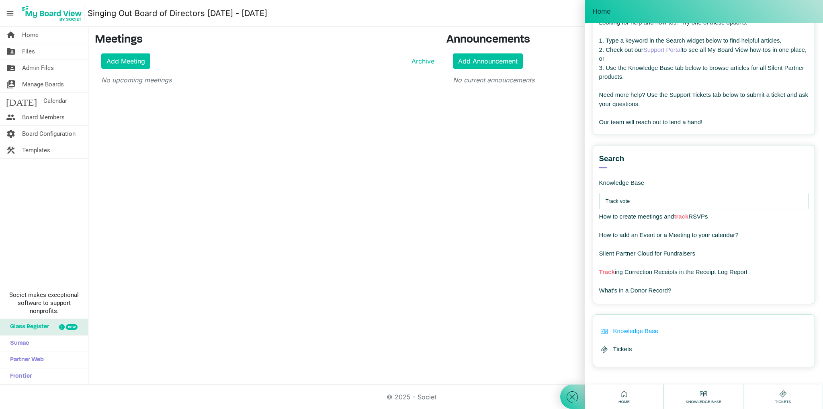
click at [637, 329] on span "Knowledge Base" at bounding box center [636, 331] width 45 height 9
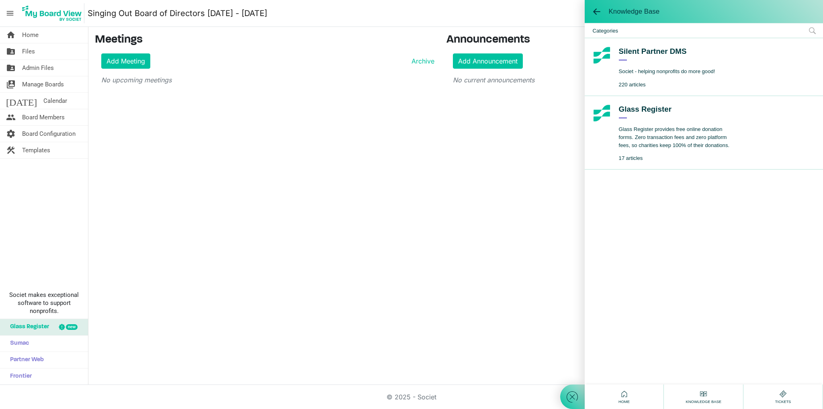
click at [293, 312] on div "home Home folder_shared Files folder_shared Admin Files switch_account Manage B…" at bounding box center [411, 206] width 823 height 358
click at [273, 310] on div "home Home folder_shared Files folder_shared Admin Files switch_account Manage B…" at bounding box center [411, 206] width 823 height 358
click at [597, 14] on span at bounding box center [597, 12] width 8 height 8
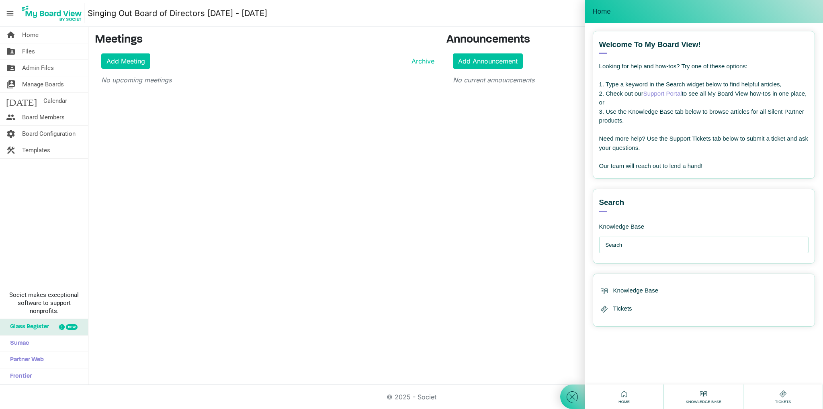
click at [575, 161] on div at bounding box center [572, 204] width 25 height 409
click at [671, 92] on link "Support Portal" at bounding box center [663, 93] width 39 height 7
